Goal: Information Seeking & Learning: Stay updated

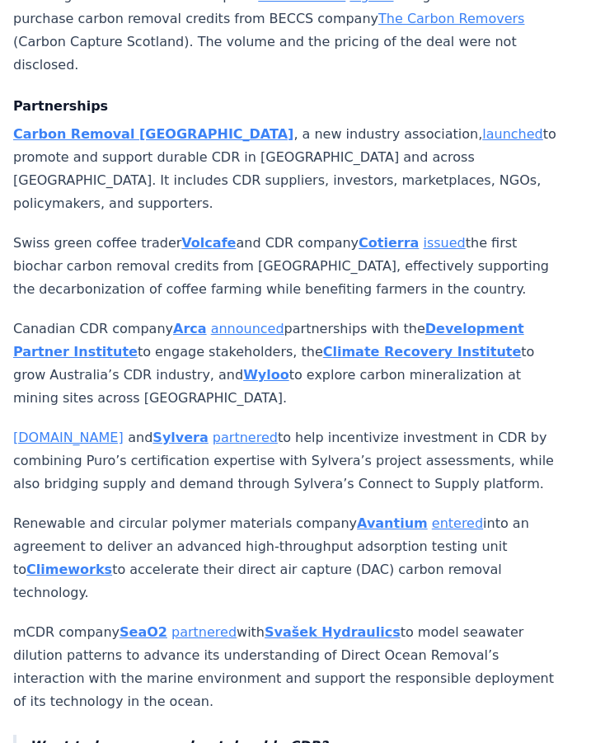
scroll to position [1843, 0]
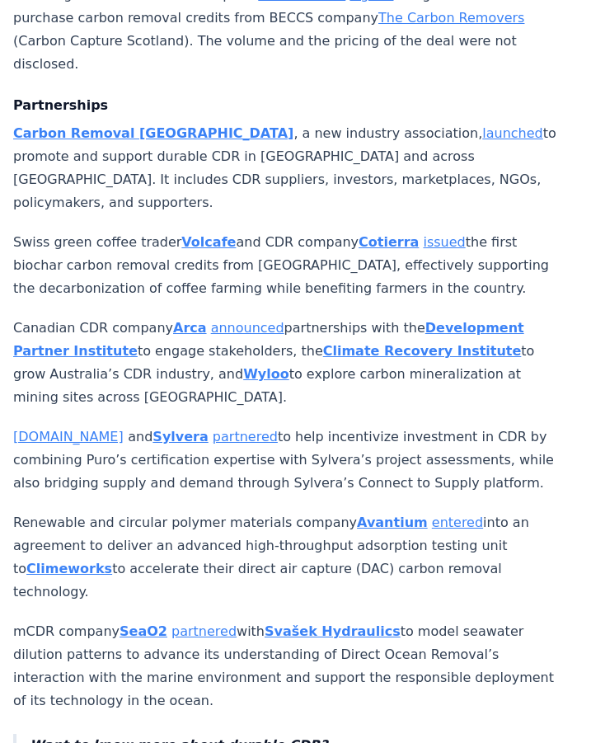
click at [482, 125] on link "launched" at bounding box center [512, 133] width 60 height 16
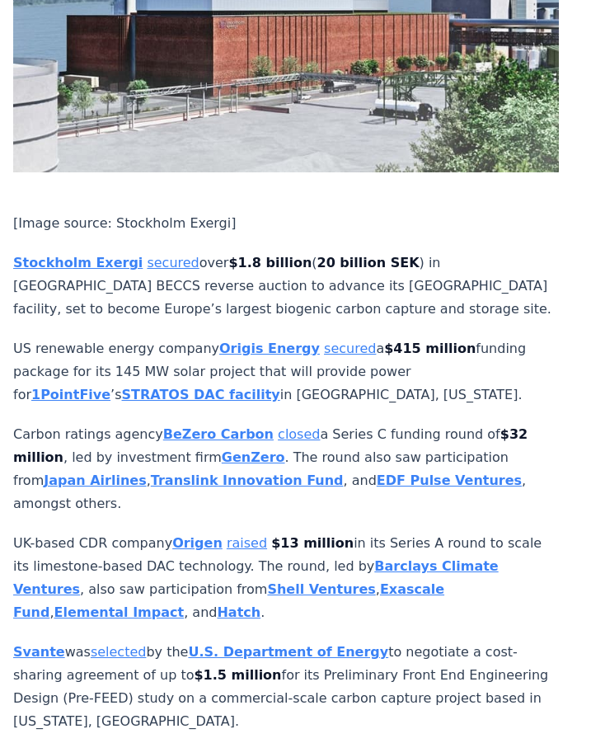
scroll to position [4181, 0]
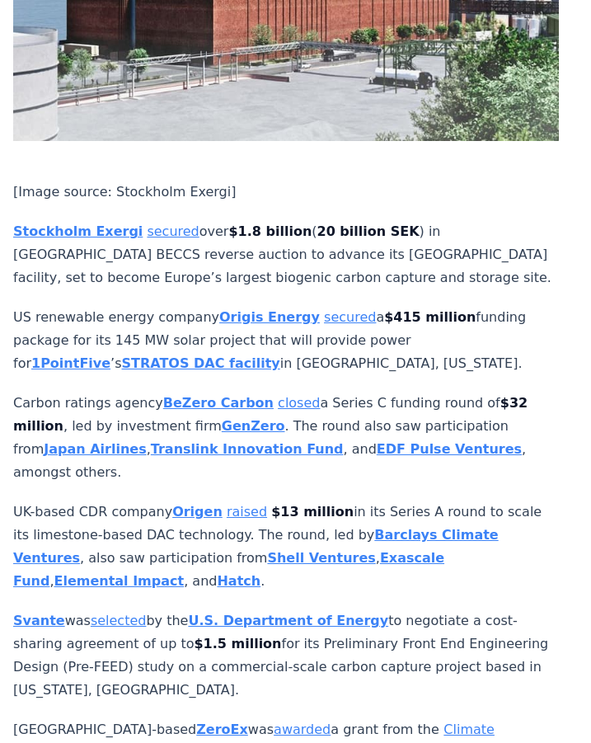
scroll to position [4214, 0]
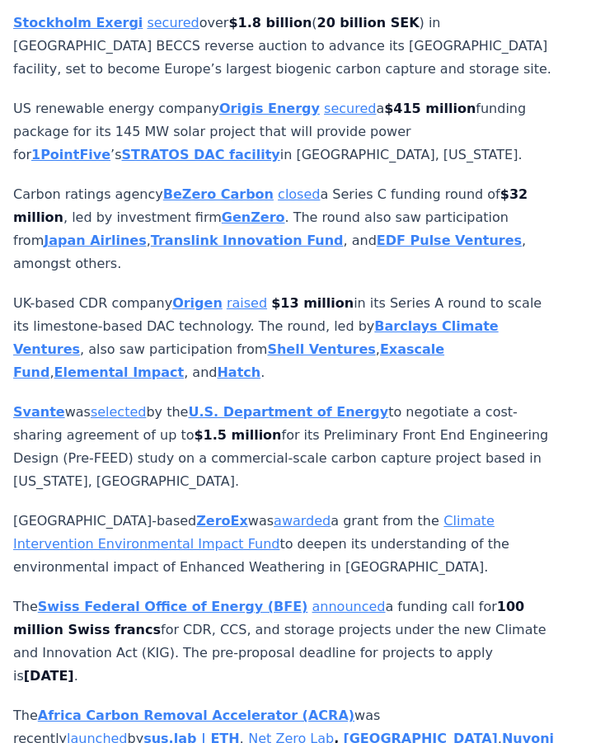
scroll to position [4415, 0]
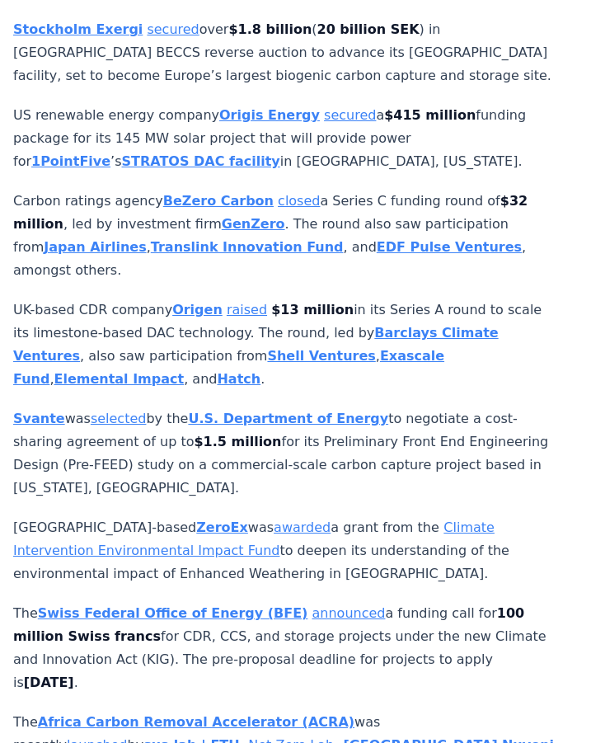
drag, startPoint x: 506, startPoint y: 344, endPoint x: 523, endPoint y: 309, distance: 38.4
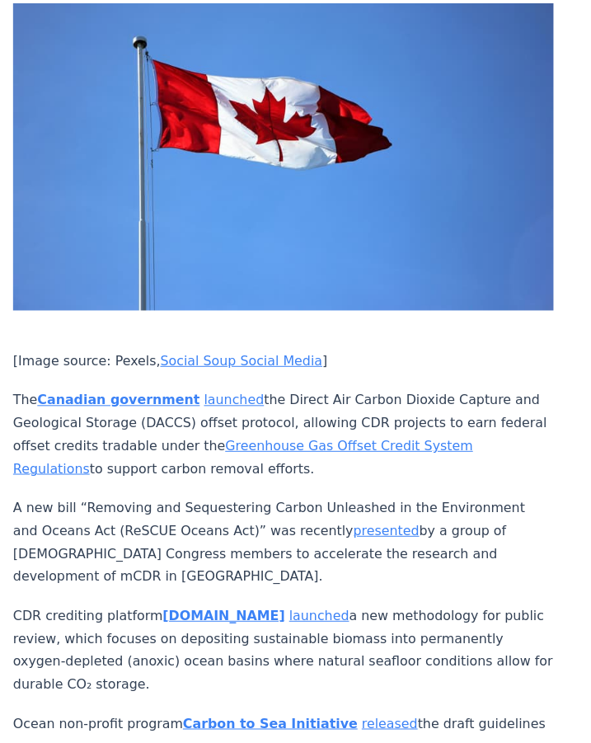
scroll to position [5363, 0]
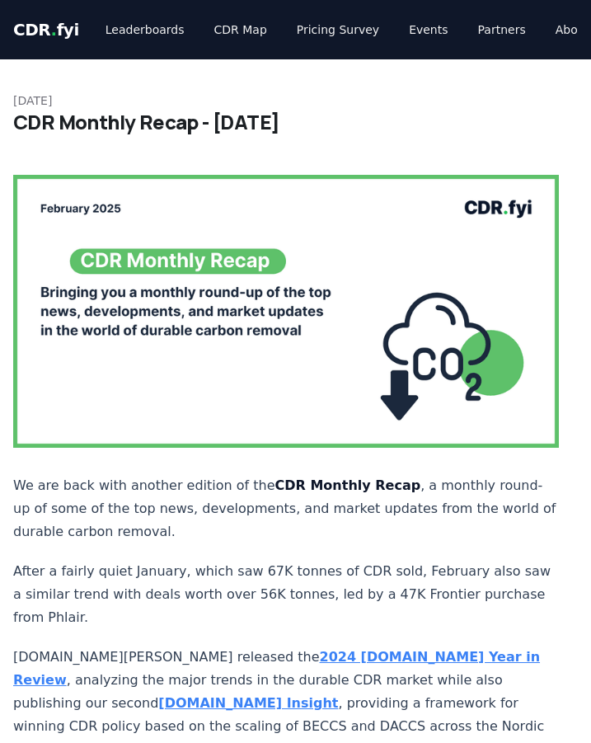
scroll to position [1843, 0]
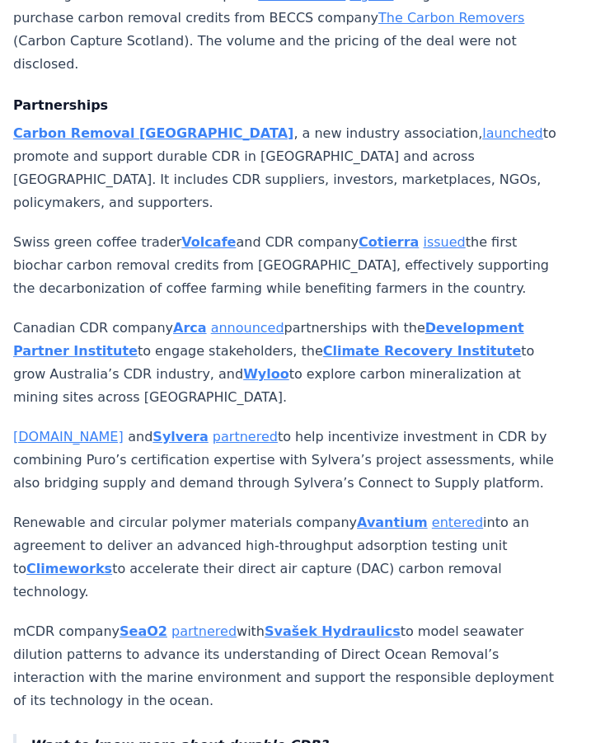
click at [482, 125] on link "launched" at bounding box center [512, 133] width 60 height 16
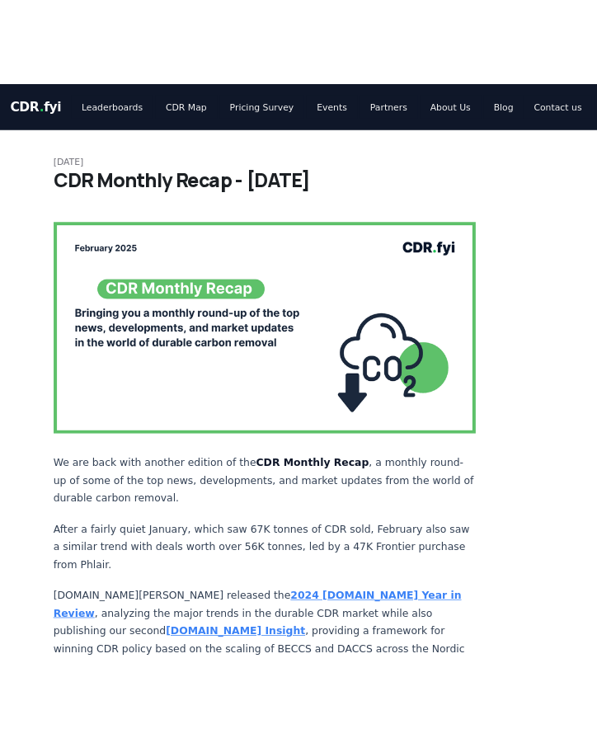
scroll to position [1843, 0]
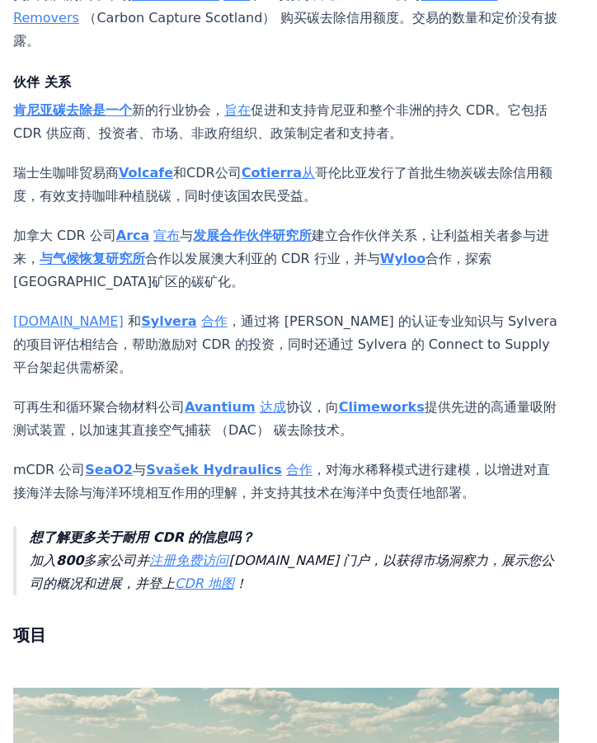
scroll to position [1820, 0]
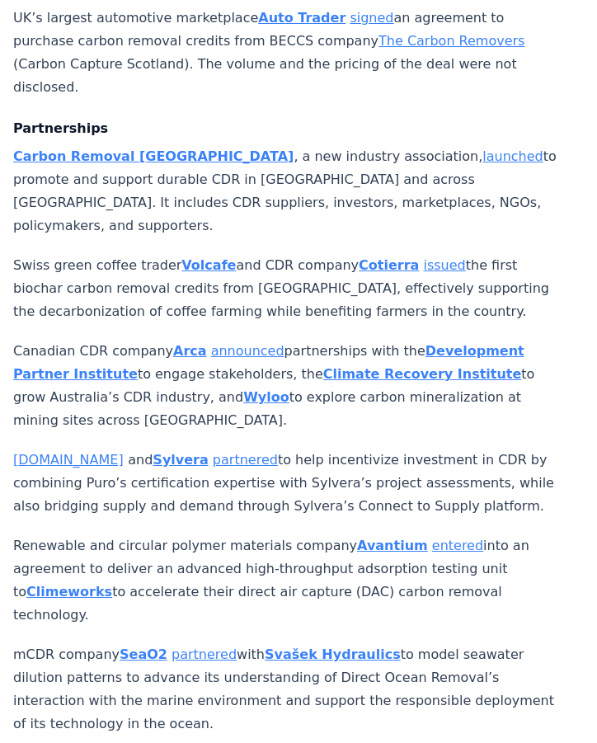
click at [423, 257] on link "issued" at bounding box center [444, 265] width 42 height 16
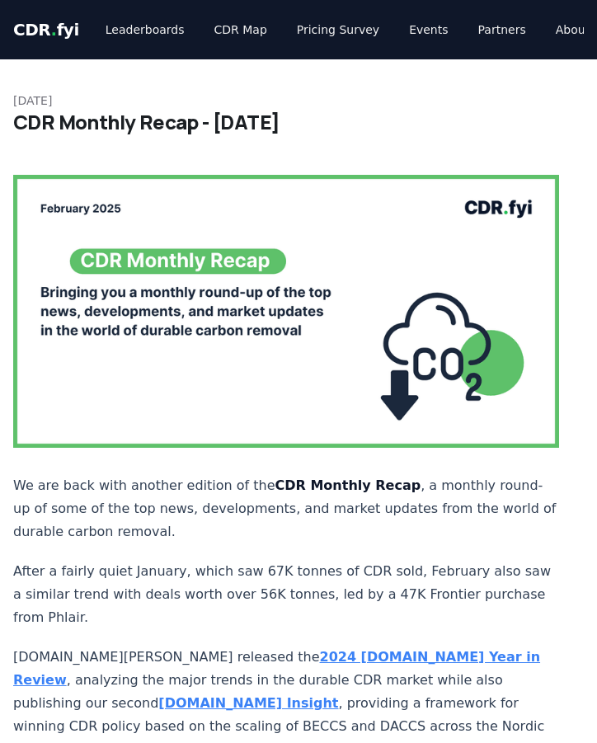
scroll to position [1820, 0]
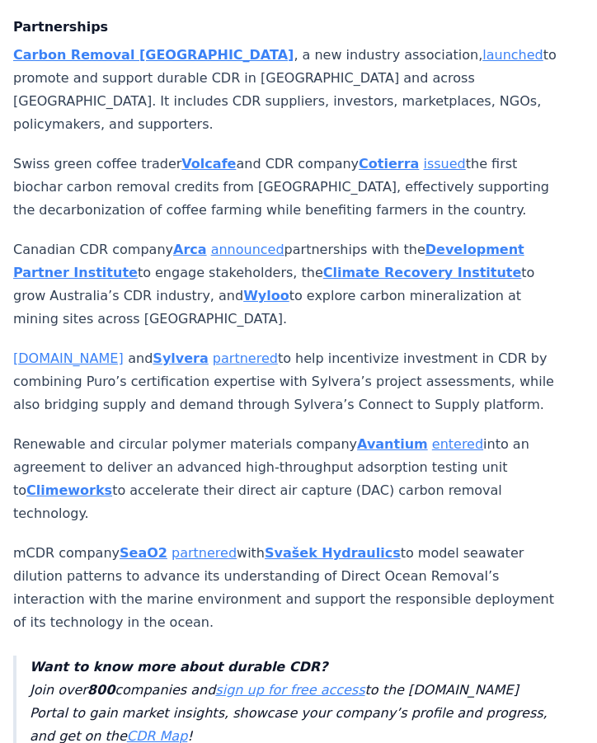
scroll to position [1926, 0]
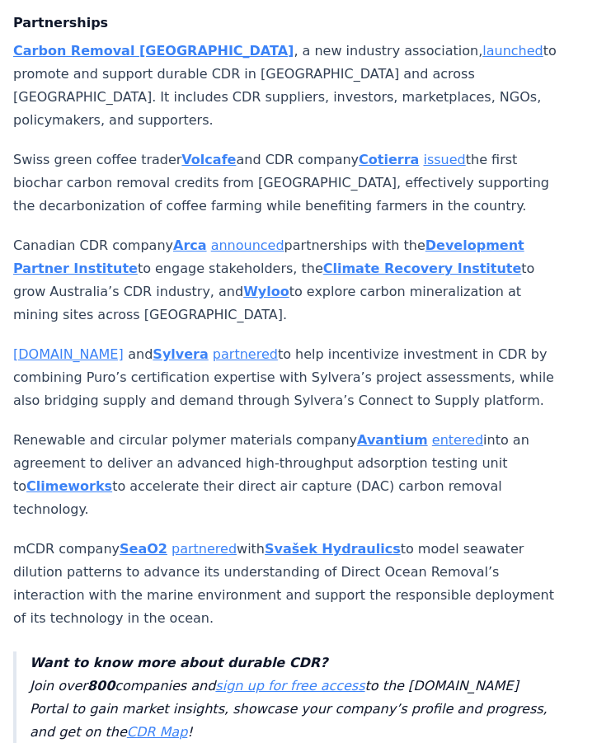
click at [234, 237] on link "announced" at bounding box center [247, 245] width 73 height 16
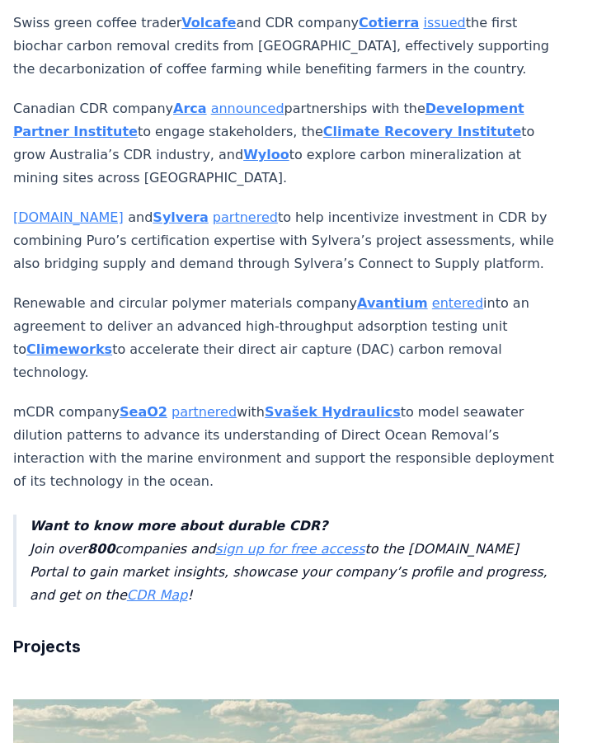
scroll to position [2062, 0]
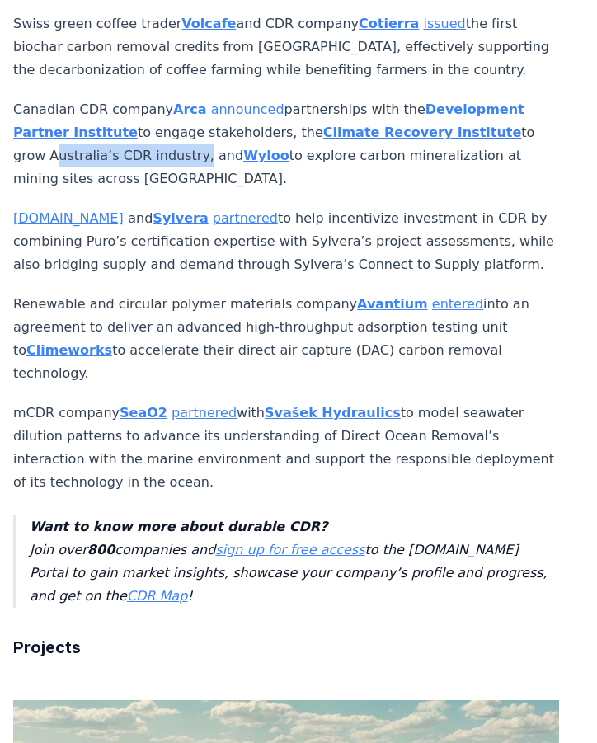
drag, startPoint x: 49, startPoint y: 77, endPoint x: 187, endPoint y: 78, distance: 137.7
click at [187, 98] on p "Canadian CDR company Arca announced partnerships with the Development Partner I…" at bounding box center [286, 144] width 546 height 92
copy p "Australia’s CDR industry"
drag, startPoint x: 270, startPoint y: 77, endPoint x: 359, endPoint y: 105, distance: 92.6
click at [359, 105] on p "Canadian CDR company Arca announced partnerships with the Development Partner I…" at bounding box center [286, 144] width 546 height 92
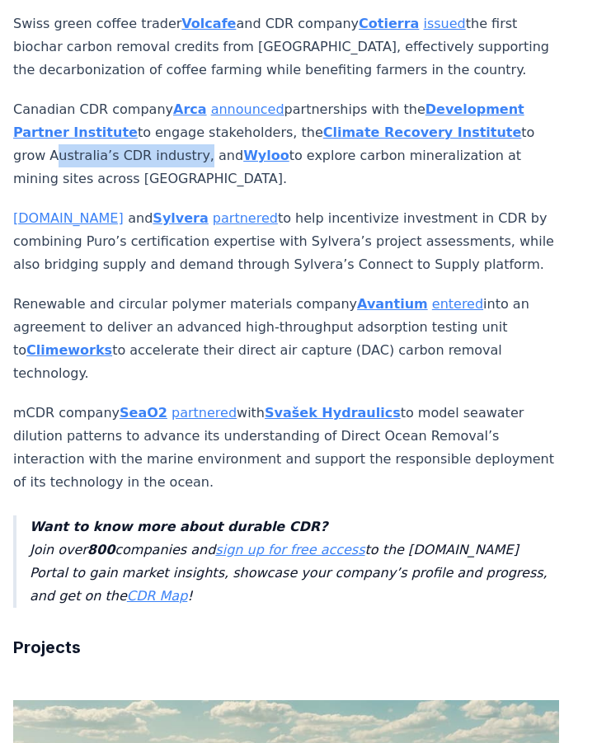
copy p "to explore carbon mineralization at mining sites across [GEOGRAPHIC_DATA]."
click at [375, 207] on p "Puro.earth and Sylvera partnered to help incentivize investment in CDR by combi…" at bounding box center [286, 241] width 546 height 69
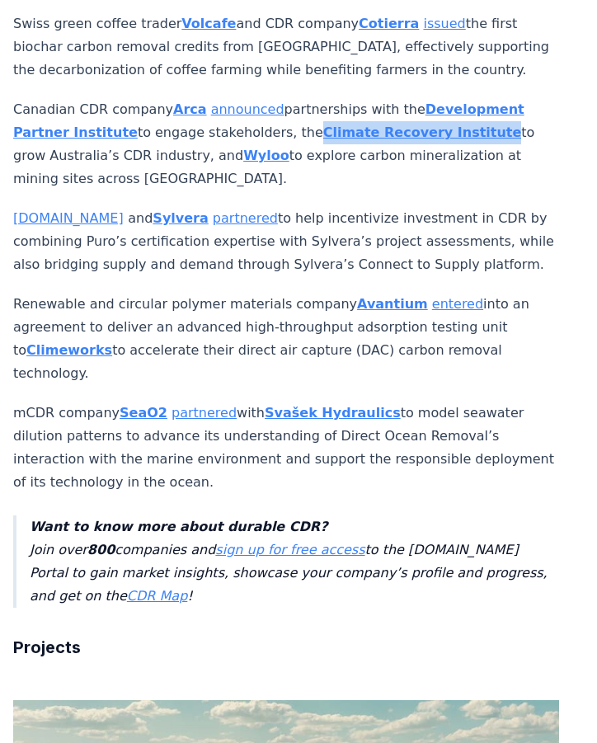
drag, startPoint x: 291, startPoint y: 43, endPoint x: 462, endPoint y: 54, distance: 171.8
click at [462, 98] on p "Canadian CDR company Arca announced partnerships with the Development Partner I…" at bounding box center [286, 144] width 546 height 92
copy p "Climate Recovery Institute"
click at [298, 207] on p "Puro.earth and Sylvera partnered to help incentivize investment in CDR by combi…" at bounding box center [286, 241] width 546 height 69
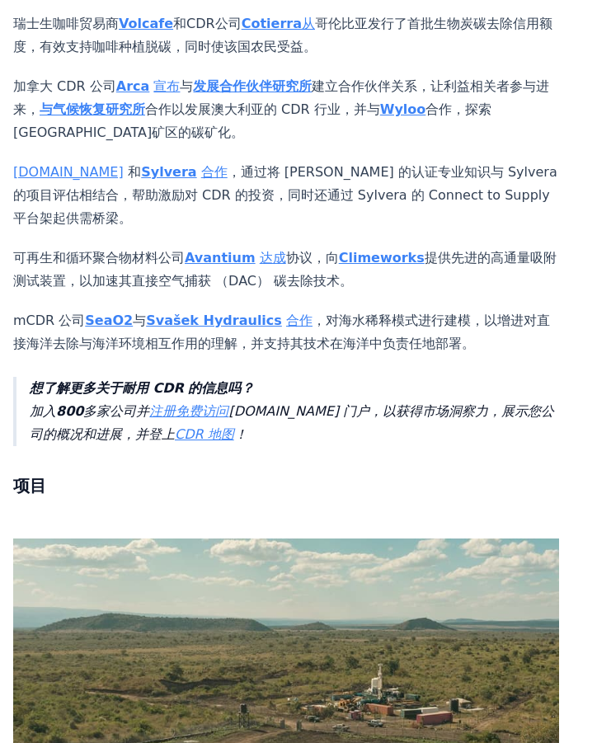
click at [264, 250] on link "达成" at bounding box center [273, 258] width 26 height 16
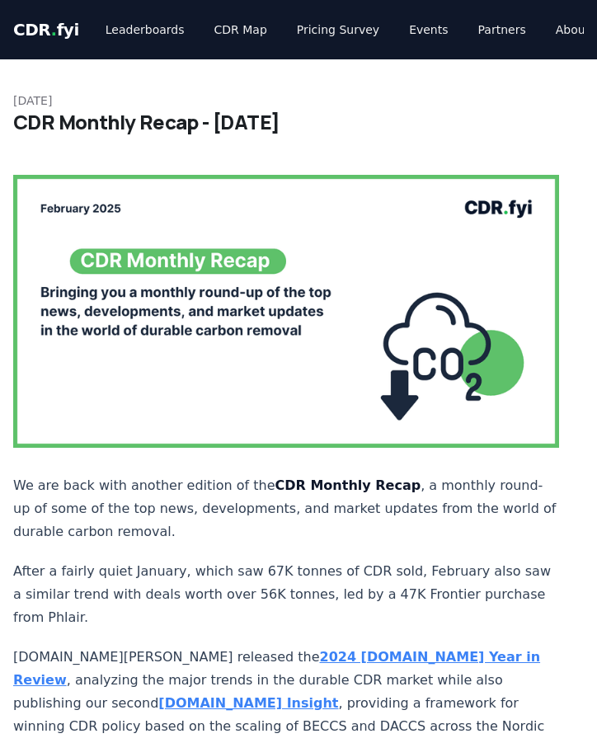
scroll to position [2062, 0]
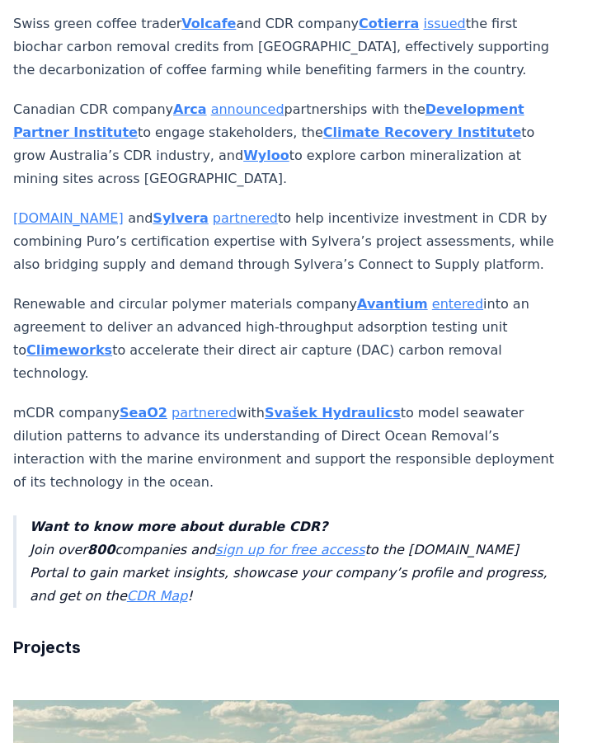
drag, startPoint x: 0, startPoint y: 0, endPoint x: 327, endPoint y: 311, distance: 451.3
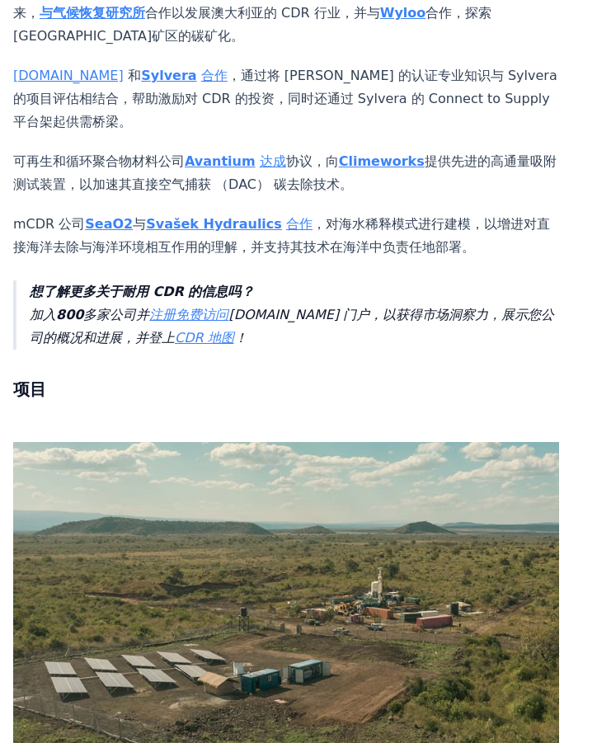
scroll to position [2181, 0]
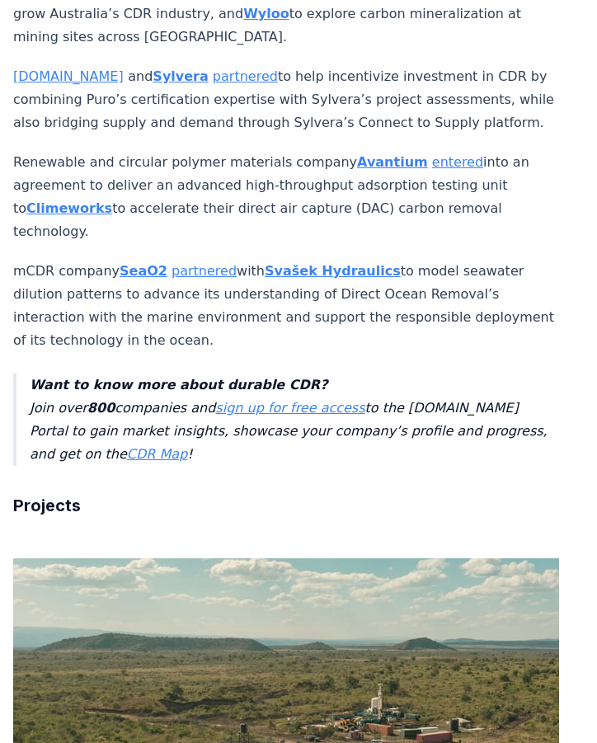
scroll to position [2209, 0]
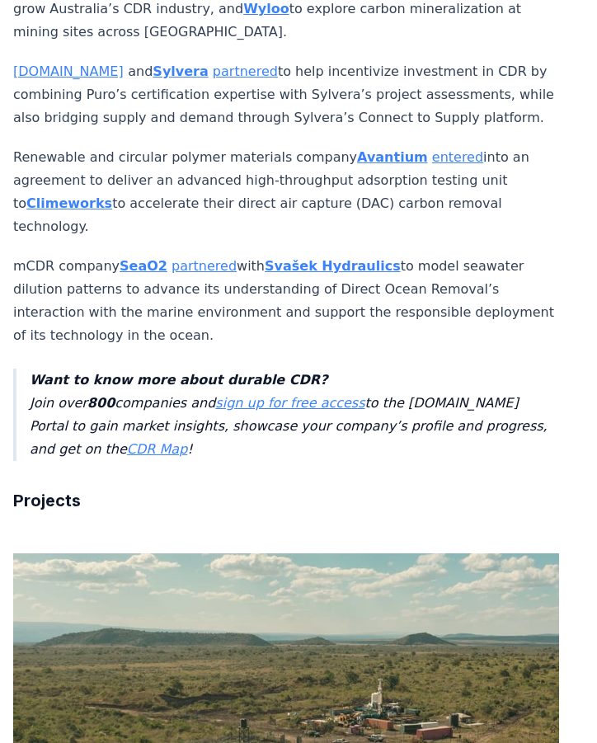
click at [322, 258] on strong "Svašek Hydraulics" at bounding box center [333, 266] width 136 height 16
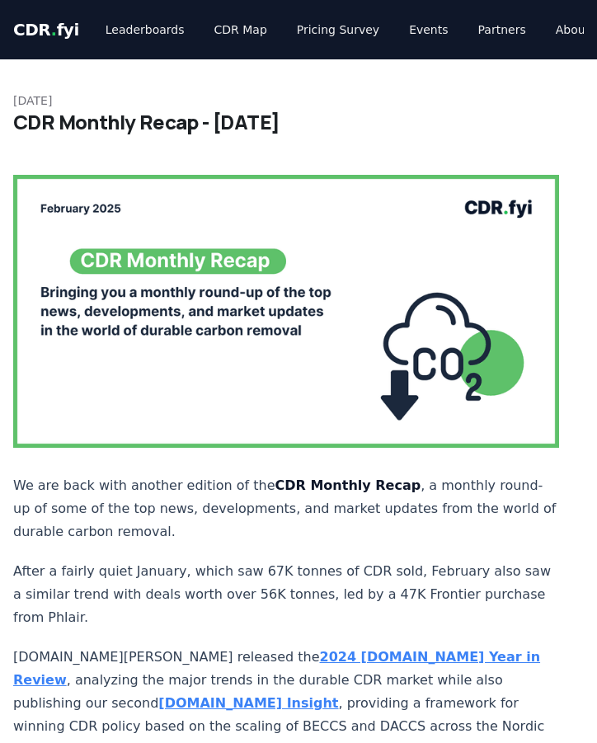
scroll to position [2209, 0]
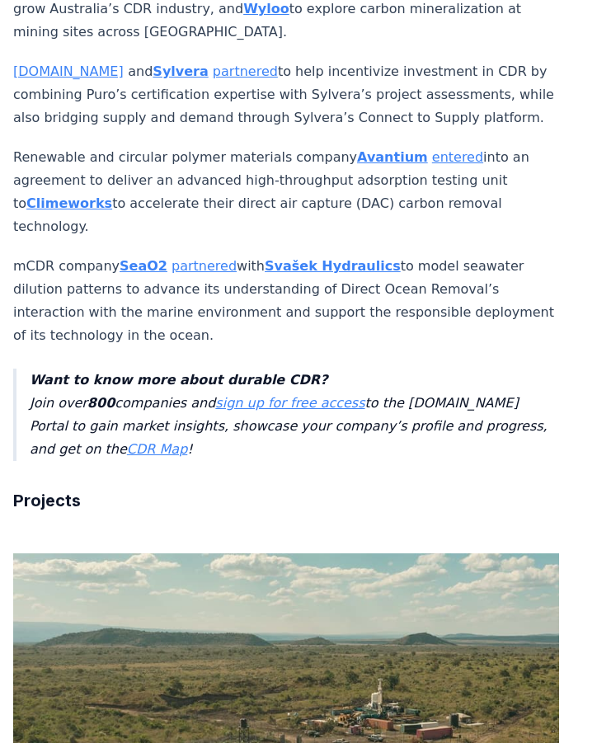
click at [184, 258] on link "partnered" at bounding box center [203, 266] width 65 height 16
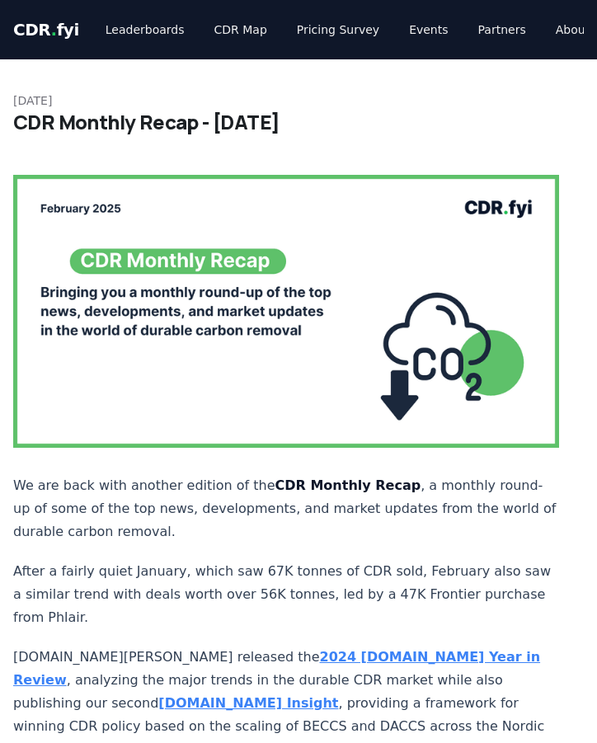
scroll to position [2209, 0]
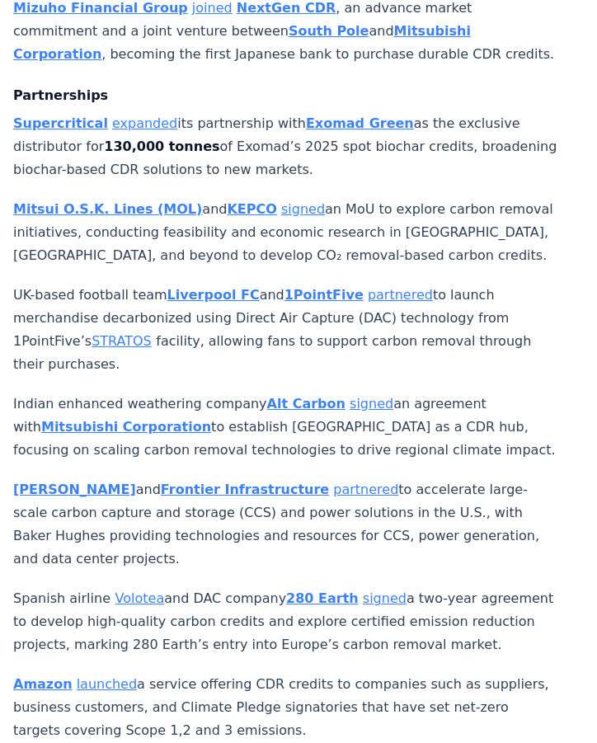
scroll to position [2073, 0]
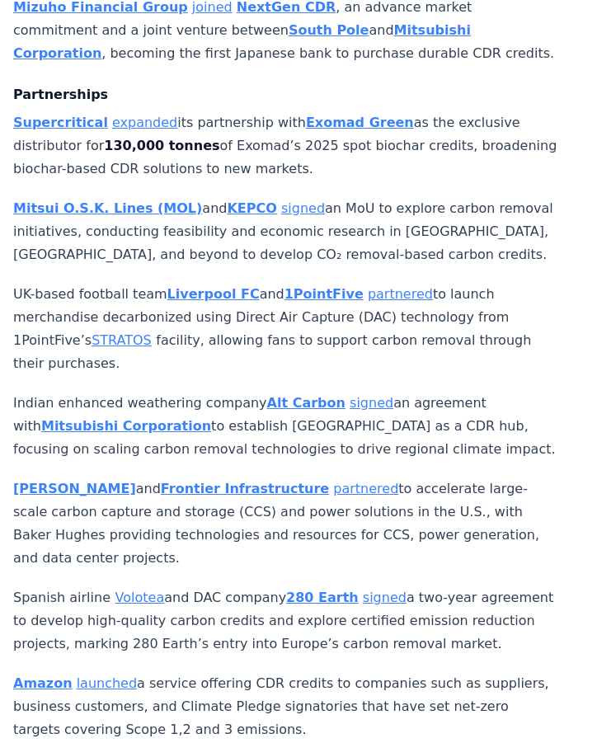
click at [130, 115] on link "expanded" at bounding box center [144, 123] width 65 height 16
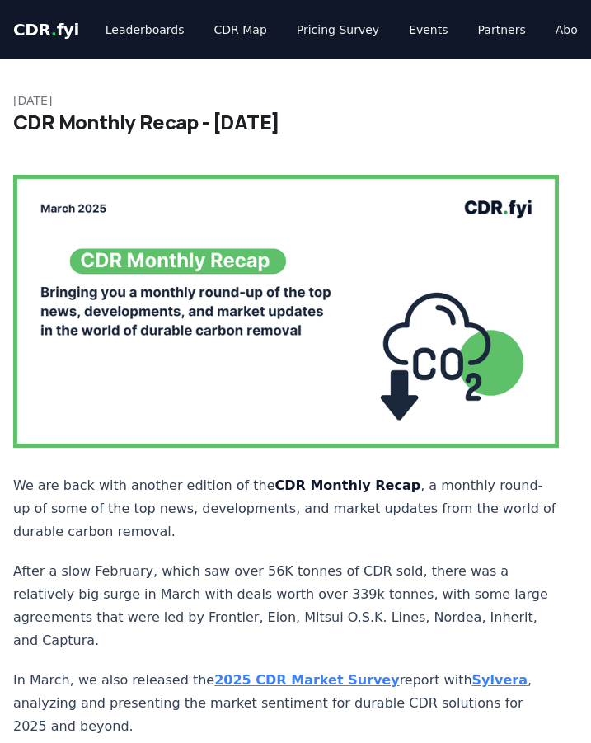
scroll to position [2073, 0]
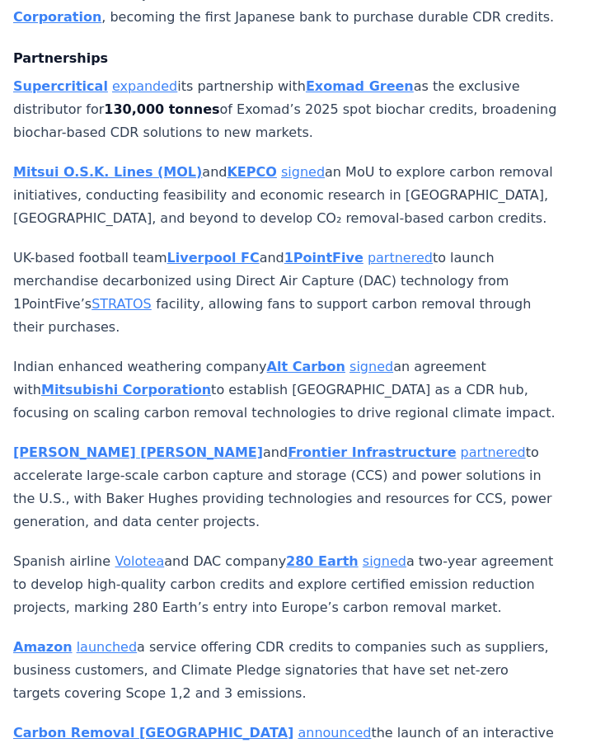
scroll to position [2111, 0]
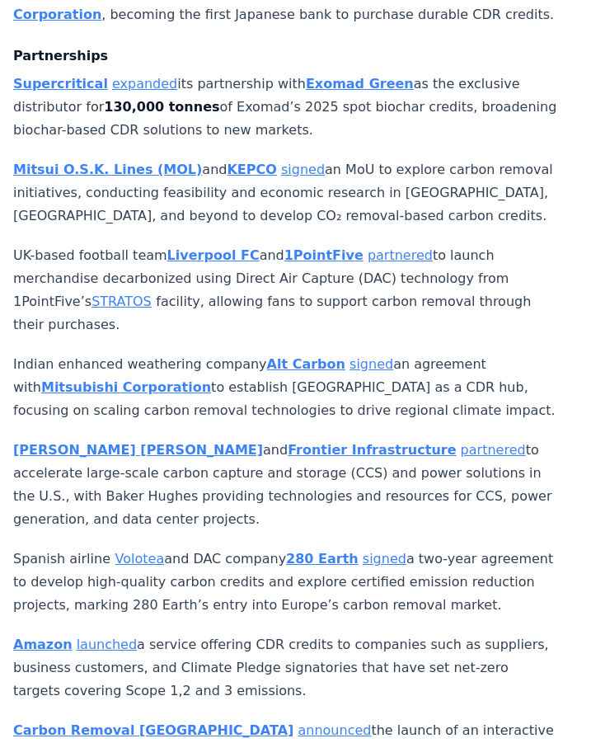
click at [350, 356] on link "signed" at bounding box center [372, 364] width 44 height 16
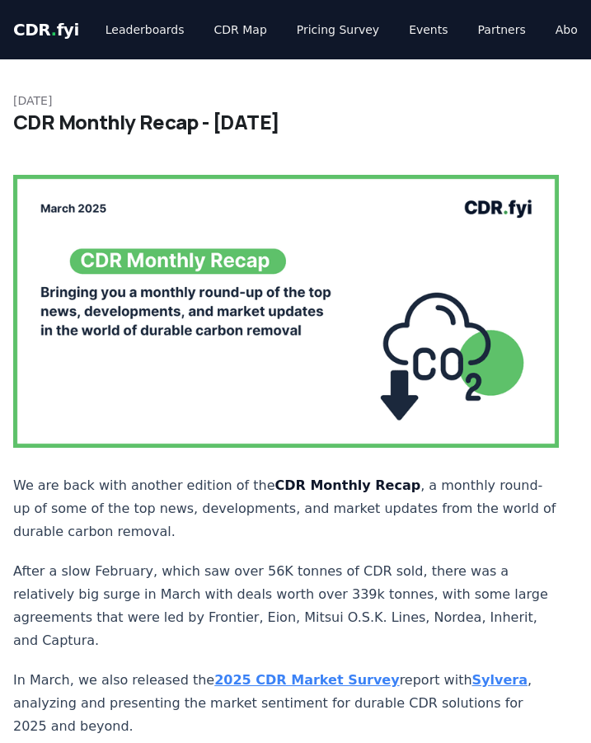
scroll to position [2111, 0]
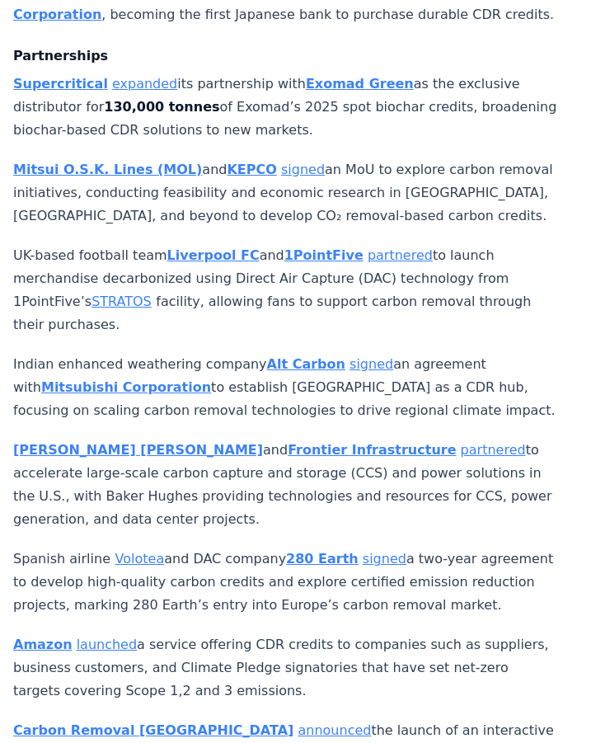
click at [376, 185] on p "Mitsui O.S.K. Lines (MOL) and KEPCO signed an MoU to explore carbon removal ini…" at bounding box center [286, 192] width 546 height 69
click at [281, 162] on link "signed" at bounding box center [303, 170] width 44 height 16
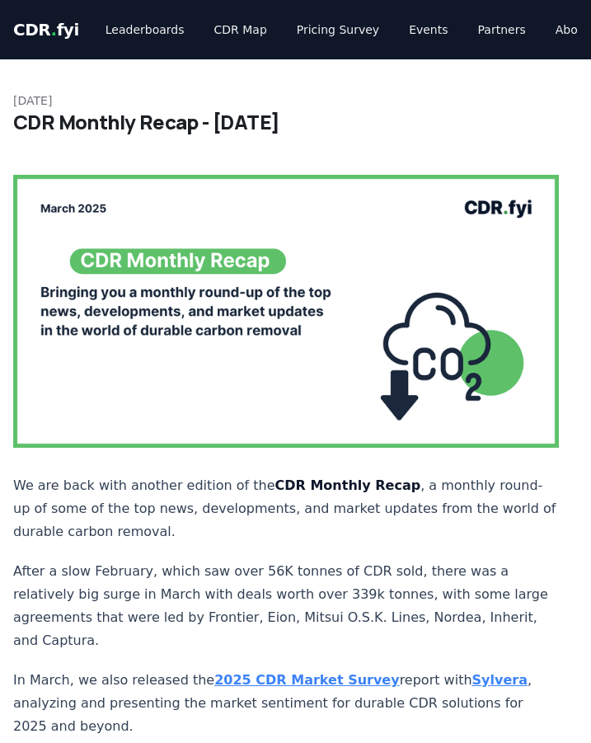
scroll to position [2111, 0]
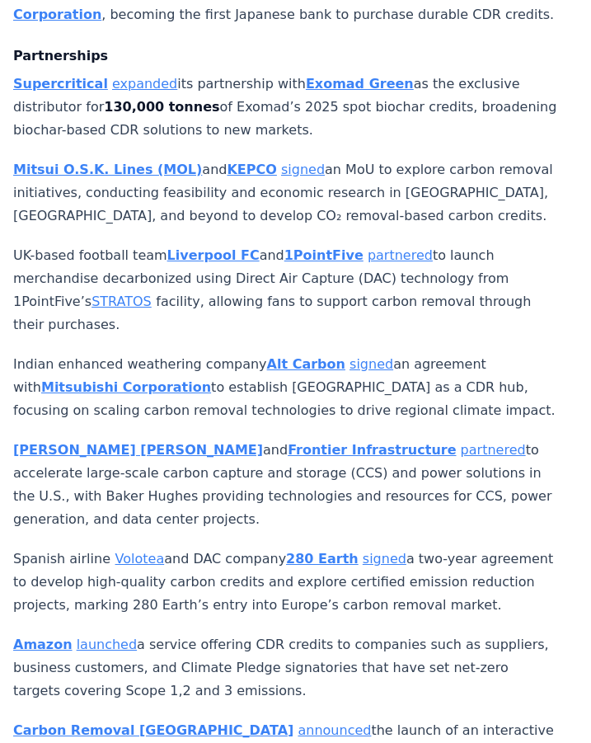
click at [376, 247] on link "partnered" at bounding box center [400, 255] width 65 height 16
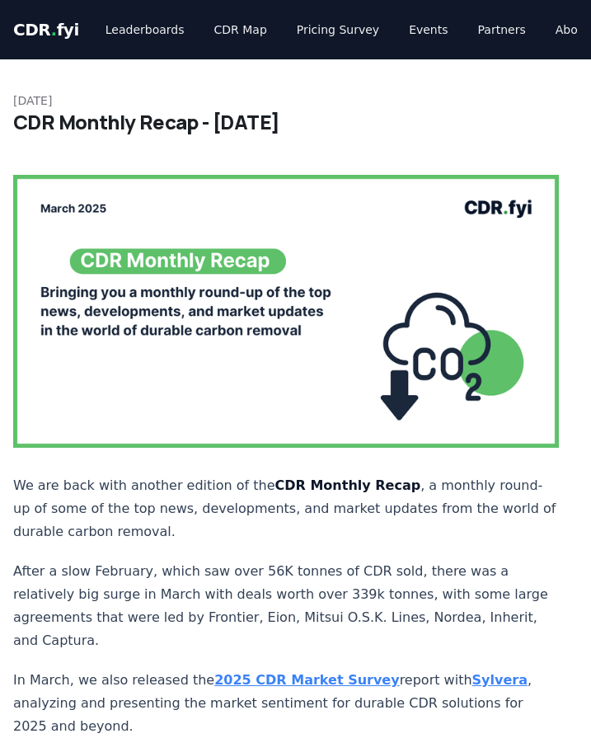
scroll to position [2111, 0]
